Goal: Transaction & Acquisition: Purchase product/service

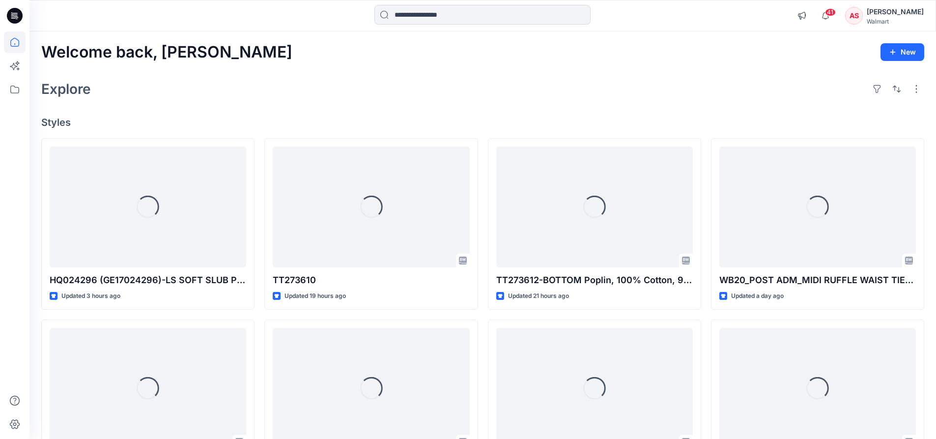
click at [859, 16] on div "AS" at bounding box center [854, 16] width 18 height 18
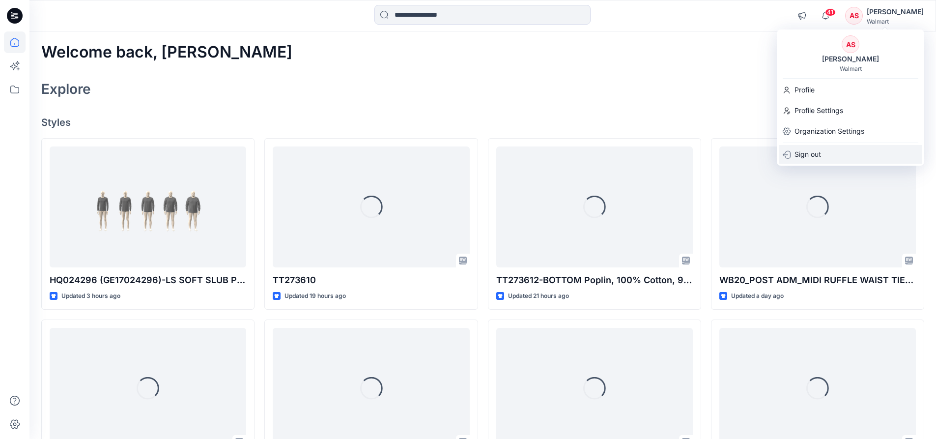
click at [816, 154] on p "Sign out" at bounding box center [808, 154] width 27 height 19
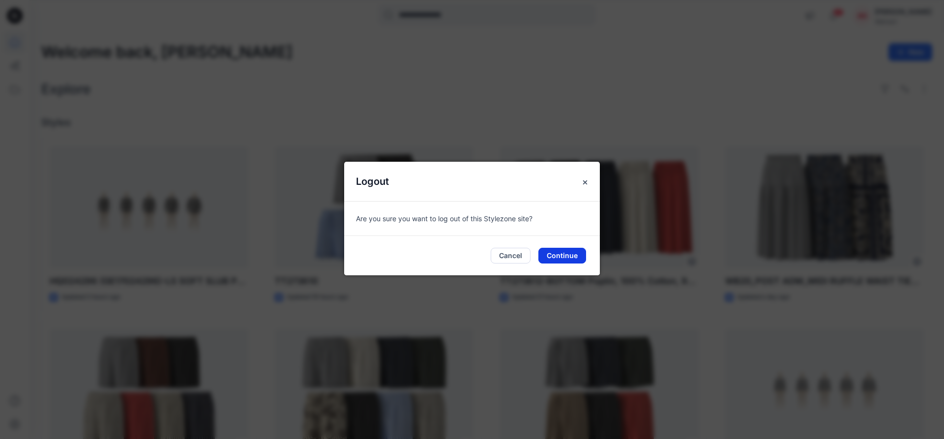
click at [565, 260] on button "Continue" at bounding box center [562, 256] width 48 height 16
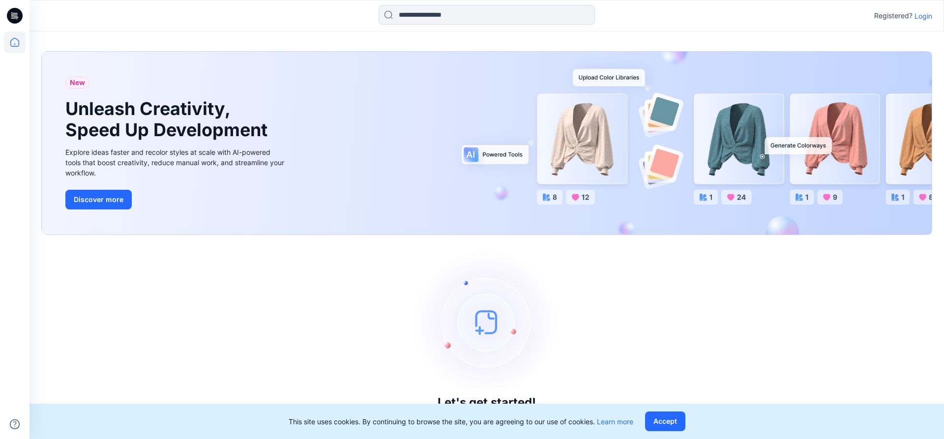
click at [926, 17] on p "Login" at bounding box center [923, 16] width 18 height 10
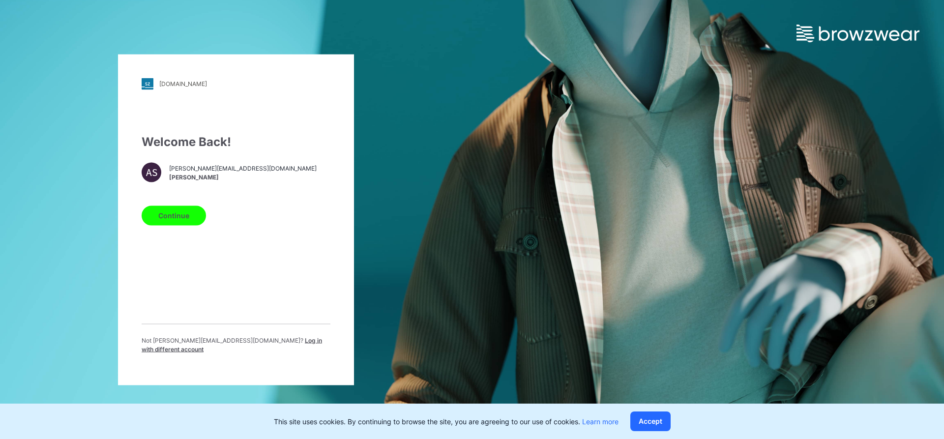
click at [269, 346] on span "Log in with different account" at bounding box center [232, 344] width 180 height 16
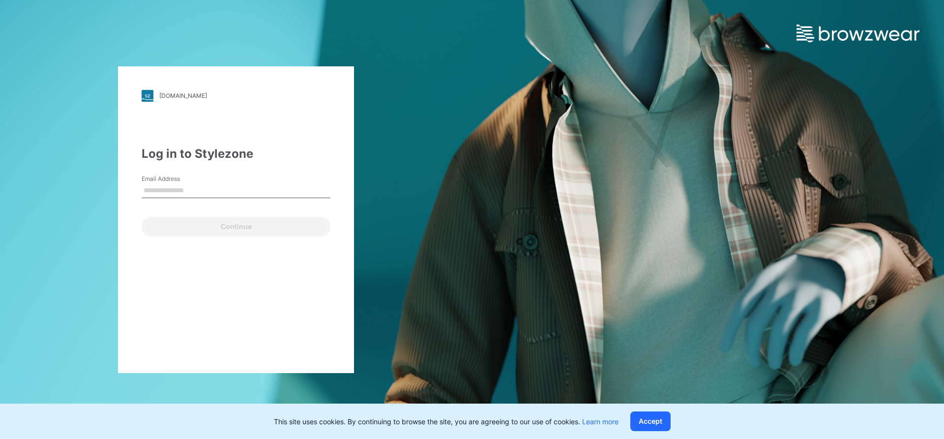
click at [170, 192] on input "Email Address" at bounding box center [236, 190] width 189 height 15
type input "**********"
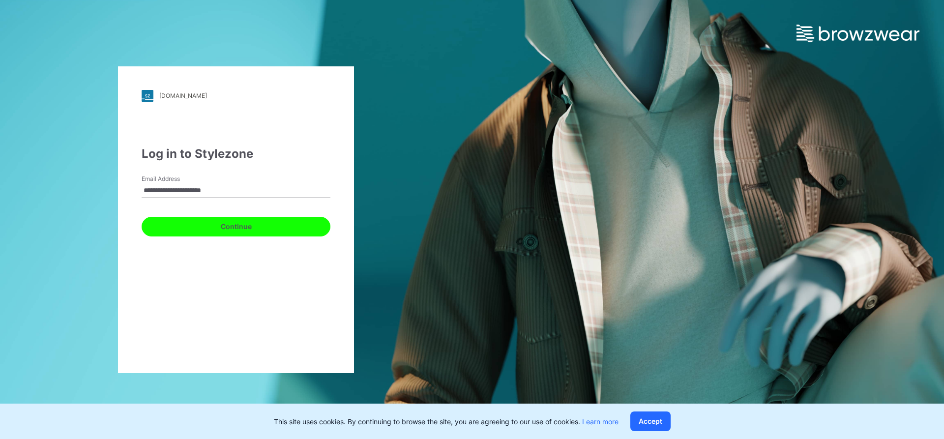
click at [205, 222] on button "Continue" at bounding box center [236, 227] width 189 height 20
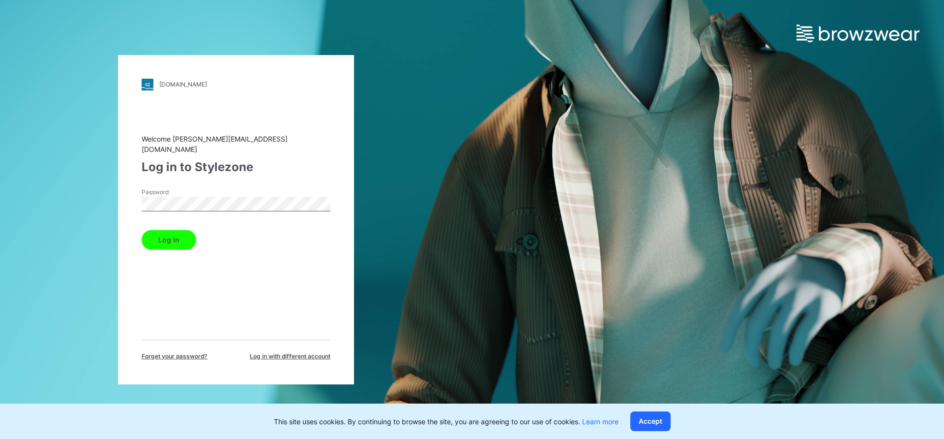
click at [181, 230] on button "Log in" at bounding box center [169, 240] width 55 height 20
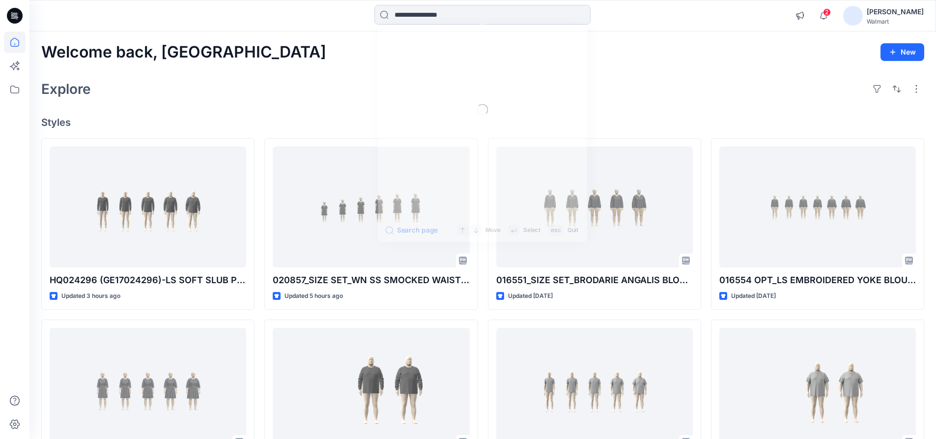
click at [404, 17] on input at bounding box center [482, 15] width 216 height 20
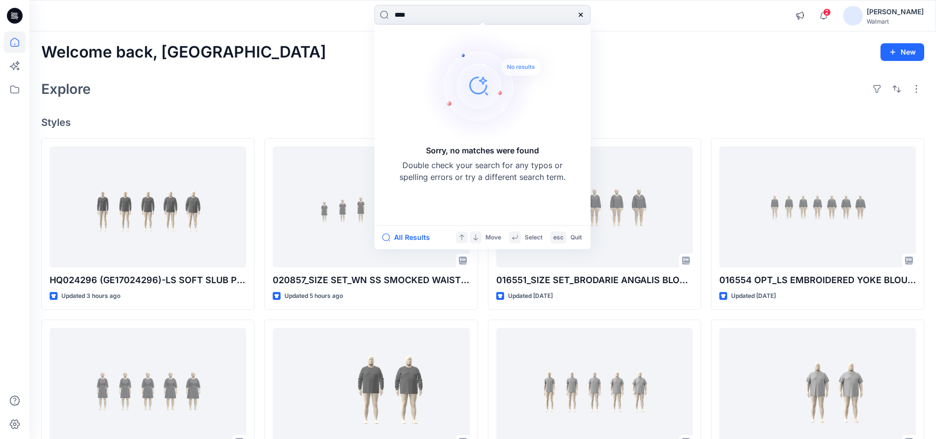
drag, startPoint x: 354, startPoint y: 12, endPoint x: 342, endPoint y: 12, distance: 12.3
click at [342, 12] on div "**** Sorry, no matches were found Double check your search for any typos or spe…" at bounding box center [482, 16] width 453 height 22
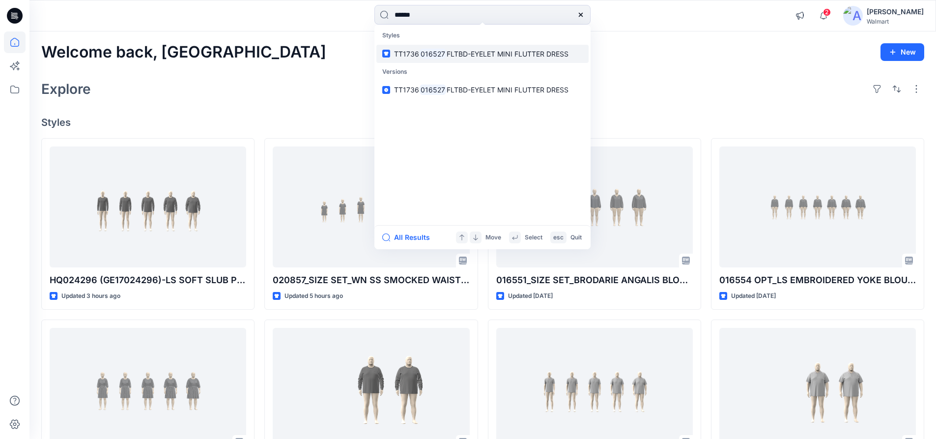
type input "******"
click at [460, 56] on span "FLTBD-EYELET MINI FLUTTER DRESS" at bounding box center [508, 54] width 122 height 8
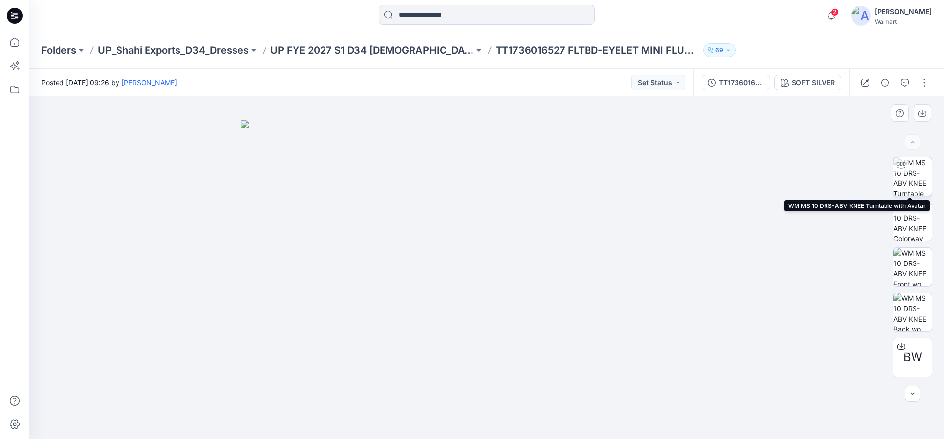
click at [919, 181] on img at bounding box center [912, 176] width 38 height 38
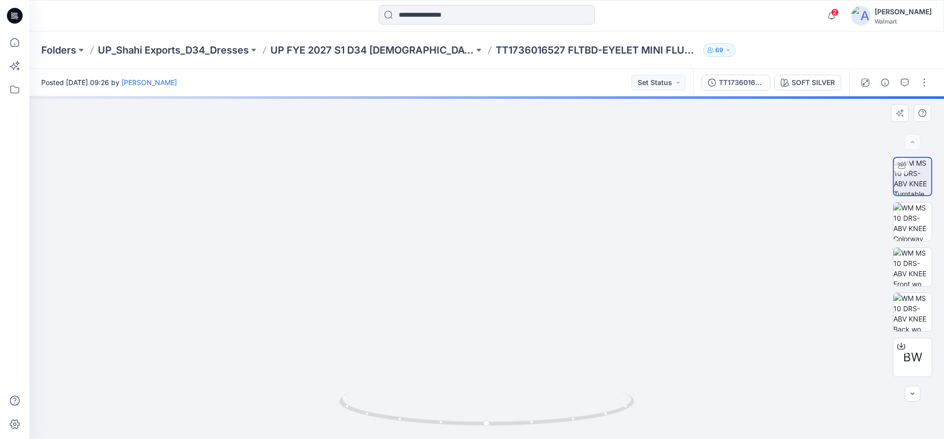
drag, startPoint x: 506, startPoint y: 160, endPoint x: 508, endPoint y: 298, distance: 138.1
drag, startPoint x: 518, startPoint y: 291, endPoint x: 514, endPoint y: 277, distance: 14.2
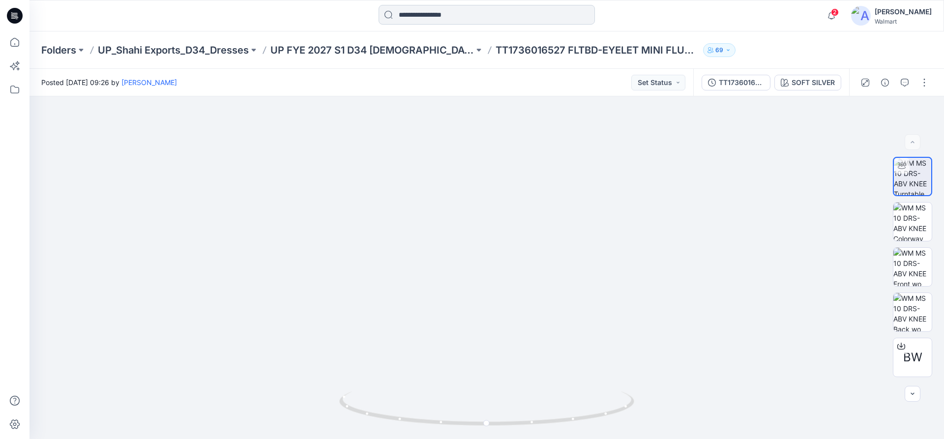
click at [477, 13] on input at bounding box center [486, 15] width 216 height 20
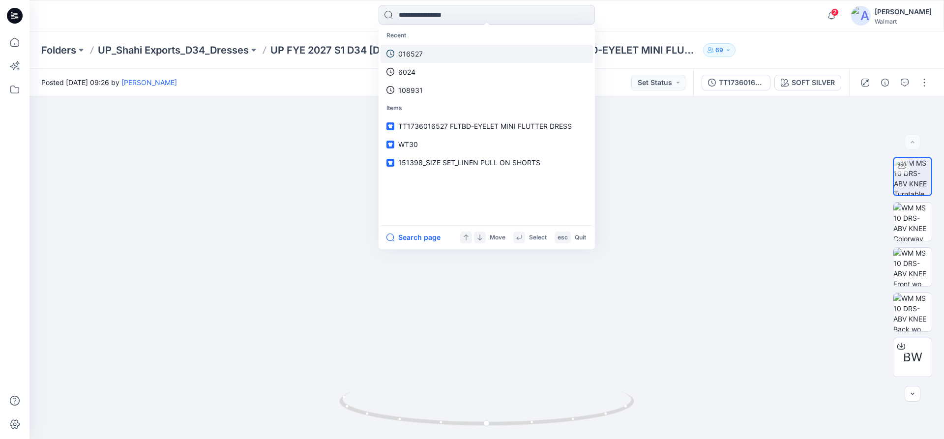
click at [443, 53] on link "016527" at bounding box center [486, 54] width 212 height 18
